Goal: Task Accomplishment & Management: Manage account settings

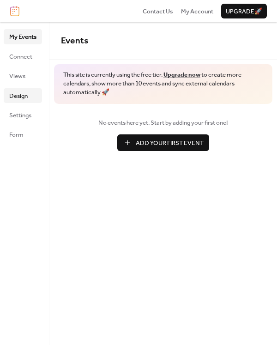
click at [30, 99] on link "Design" at bounding box center [23, 95] width 38 height 15
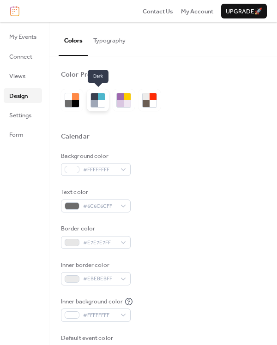
click at [99, 105] on div at bounding box center [101, 103] width 7 height 7
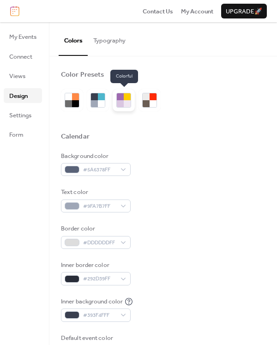
click at [126, 104] on div at bounding box center [127, 103] width 7 height 7
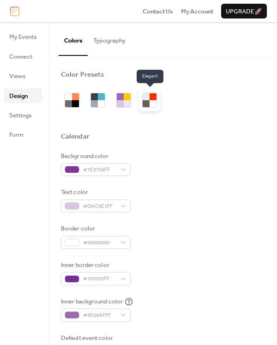
click at [152, 104] on div at bounding box center [153, 103] width 7 height 7
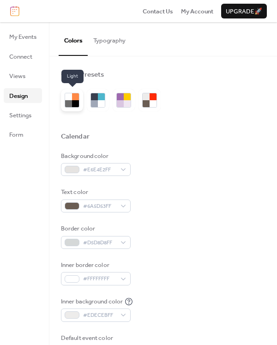
click at [68, 102] on div at bounding box center [68, 103] width 7 height 7
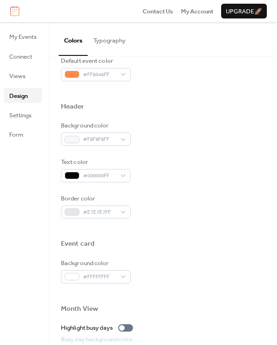
scroll to position [419, 0]
